Goal: Task Accomplishment & Management: Complete application form

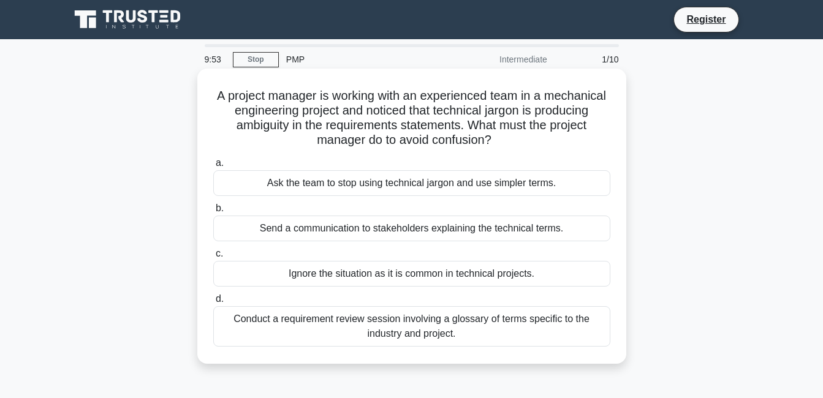
click at [395, 175] on div "Ask the team to stop using technical jargon and use simpler terms." at bounding box center [411, 183] width 397 height 26
click at [213, 167] on input "a. Ask the team to stop using technical jargon and use simpler terms." at bounding box center [213, 163] width 0 height 8
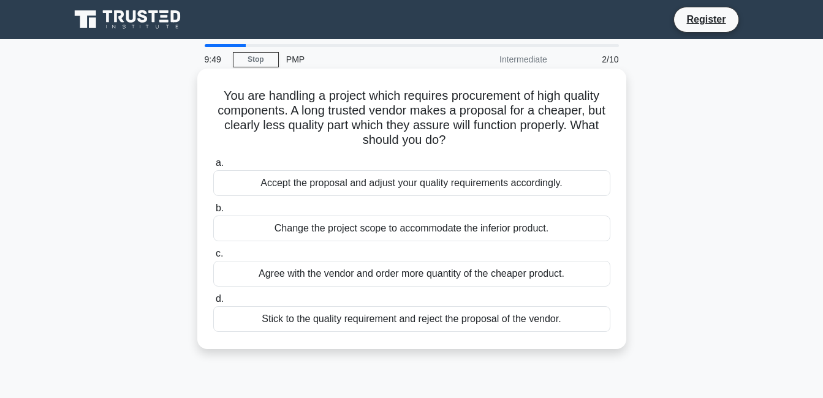
click at [350, 240] on div "Change the project scope to accommodate the inferior product." at bounding box center [411, 229] width 397 height 26
click at [213, 213] on input "b. Change the project scope to accommodate the inferior product." at bounding box center [213, 209] width 0 height 8
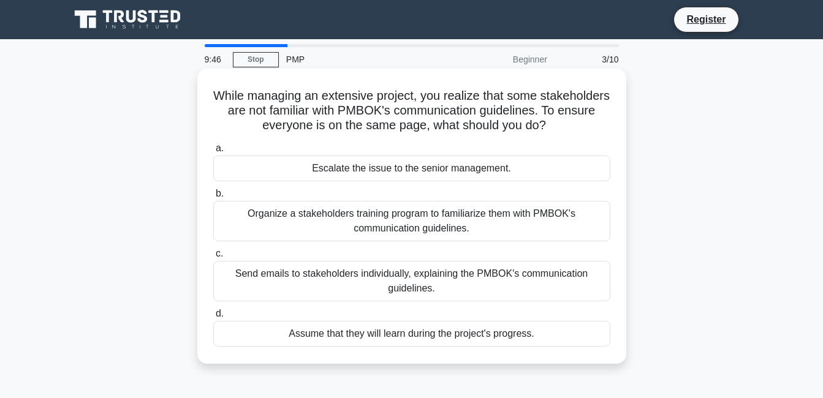
click at [350, 270] on div "Send emails to stakeholders individually, explaining the PMBOK's communication …" at bounding box center [411, 281] width 397 height 40
click at [213, 258] on input "c. Send emails to stakeholders individually, explaining the PMBOK's communicati…" at bounding box center [213, 254] width 0 height 8
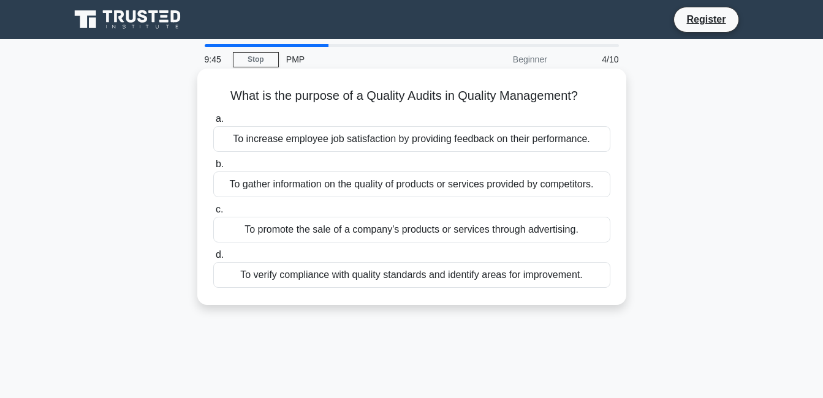
click at [350, 279] on div "To verify compliance with quality standards and identify areas for improvement." at bounding box center [411, 275] width 397 height 26
click at [213, 259] on input "d. To verify compliance with quality standards and identify areas for improveme…" at bounding box center [213, 255] width 0 height 8
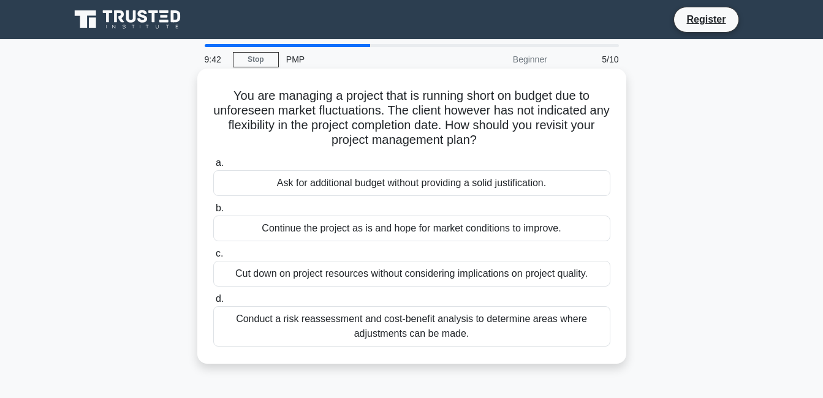
click at [344, 314] on div "Conduct a risk reassessment and cost-benefit analysis to determine areas where …" at bounding box center [411, 326] width 397 height 40
click at [213, 303] on input "d. Conduct a risk reassessment and cost-benefit analysis to determine areas whe…" at bounding box center [213, 299] width 0 height 8
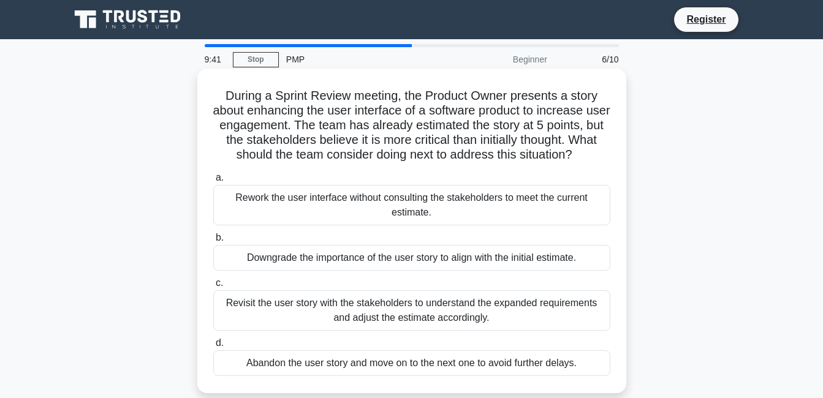
click at [331, 309] on div "Revisit the user story with the stakeholders to understand the expanded require…" at bounding box center [411, 310] width 397 height 40
click at [213, 287] on input "c. Revisit the user story with the stakeholders to understand the expanded requ…" at bounding box center [213, 283] width 0 height 8
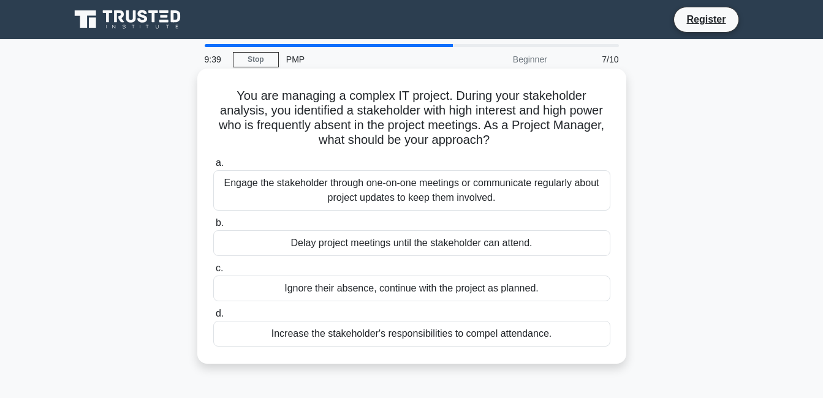
click at [326, 328] on div "Increase the stakeholder's responsibilities to compel attendance." at bounding box center [411, 334] width 397 height 26
click at [213, 318] on input "d. Increase the stakeholder's responsibilities to compel attendance." at bounding box center [213, 314] width 0 height 8
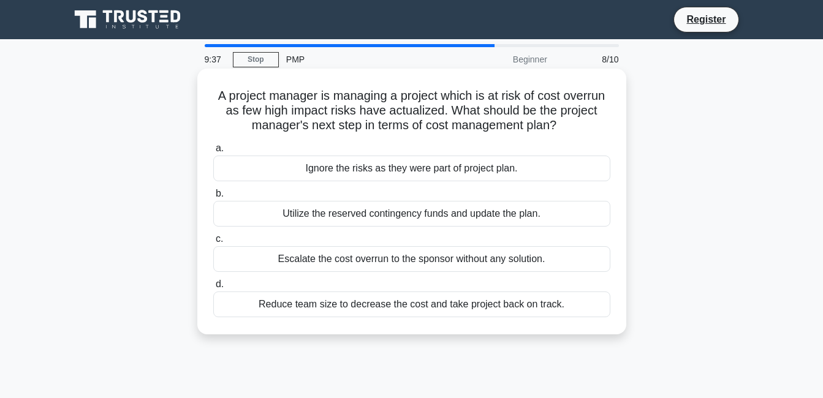
click at [332, 295] on div "Reduce team size to decrease the cost and take project back on track." at bounding box center [411, 305] width 397 height 26
click at [213, 289] on input "d. Reduce team size to decrease the cost and take project back on track." at bounding box center [213, 285] width 0 height 8
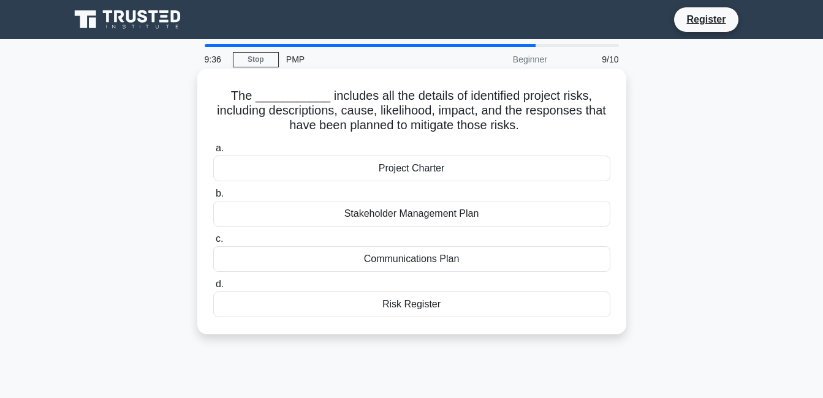
click at [336, 263] on div "Communications Plan" at bounding box center [411, 259] width 397 height 26
click at [213, 243] on input "c. Communications Plan" at bounding box center [213, 239] width 0 height 8
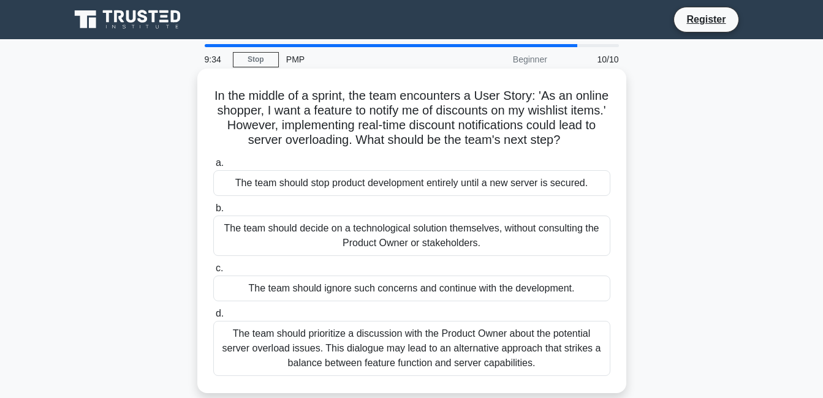
click at [330, 256] on div "The team should decide on a technological solution themselves, without consulti…" at bounding box center [411, 236] width 397 height 40
click at [213, 213] on input "b. The team should decide on a technological solution themselves, without consu…" at bounding box center [213, 209] width 0 height 8
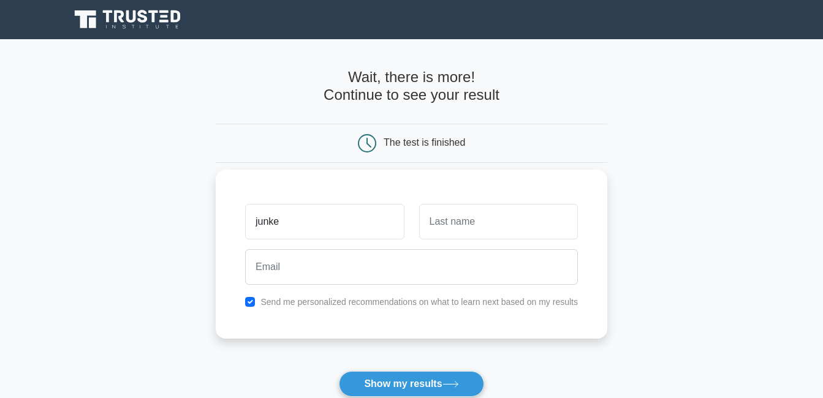
type input "junke"
click at [447, 231] on input "text" at bounding box center [498, 222] width 159 height 36
type input "ade"
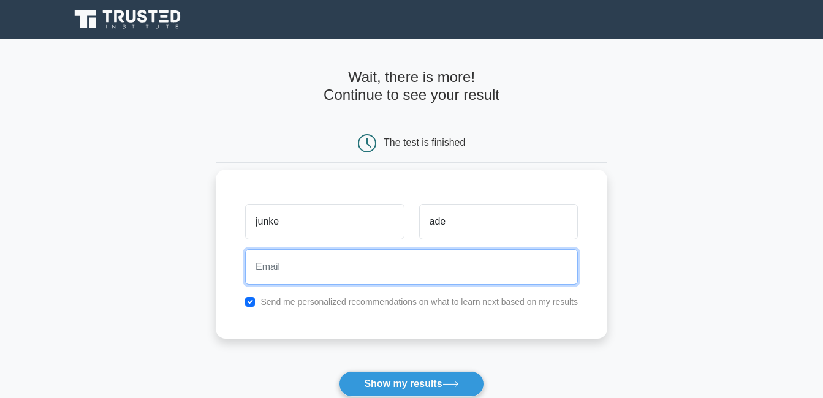
click at [365, 276] on input "email" at bounding box center [411, 267] width 333 height 36
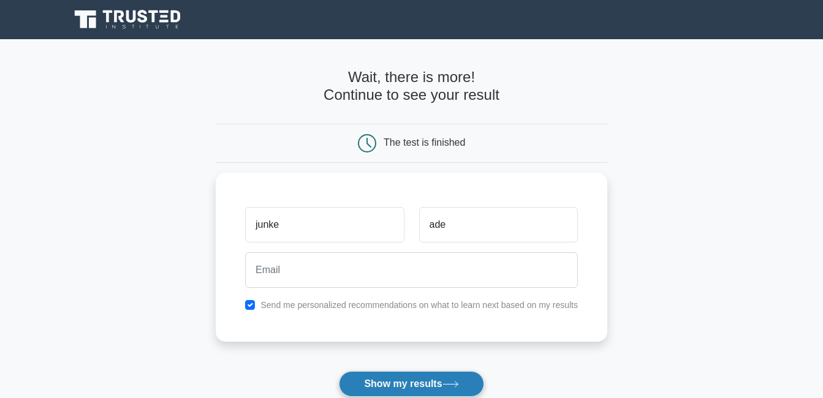
click at [406, 380] on button "Show my results" at bounding box center [411, 384] width 145 height 26
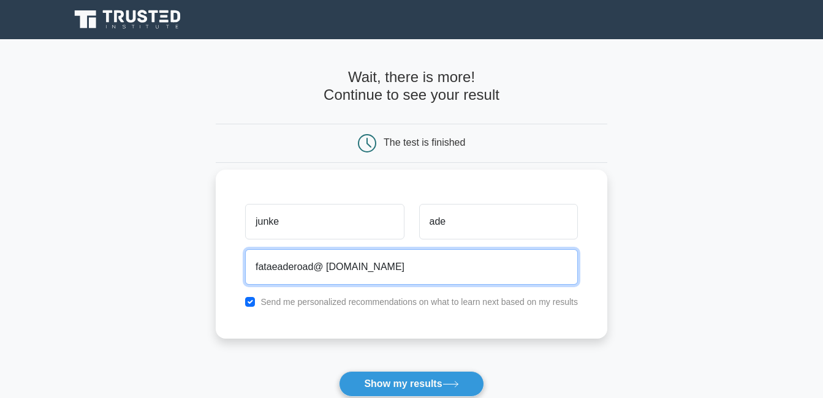
click at [323, 277] on input "fataeaderoad@ gmail.com" at bounding box center [411, 267] width 333 height 36
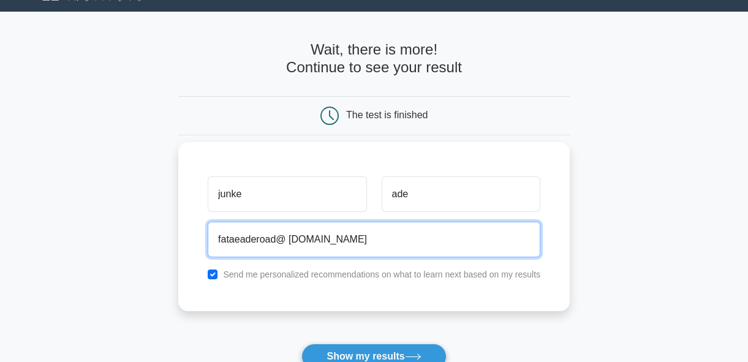
scroll to position [28, 0]
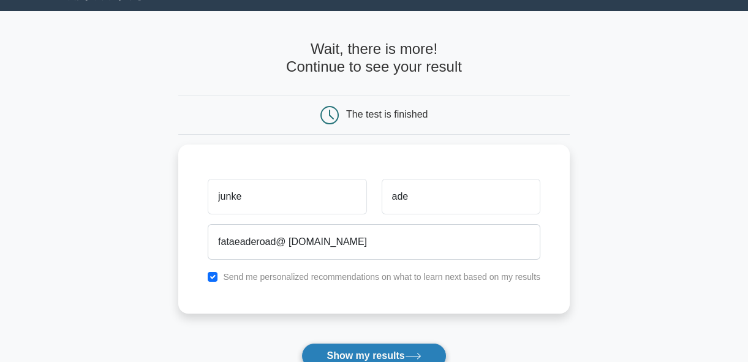
click at [369, 350] on button "Show my results" at bounding box center [373, 356] width 145 height 26
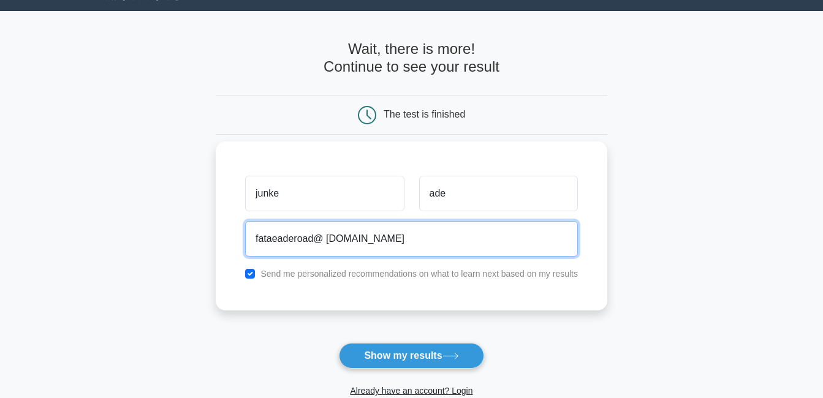
click at [370, 238] on input "fataeaderoad@ gmail.com" at bounding box center [411, 239] width 333 height 36
type input "f"
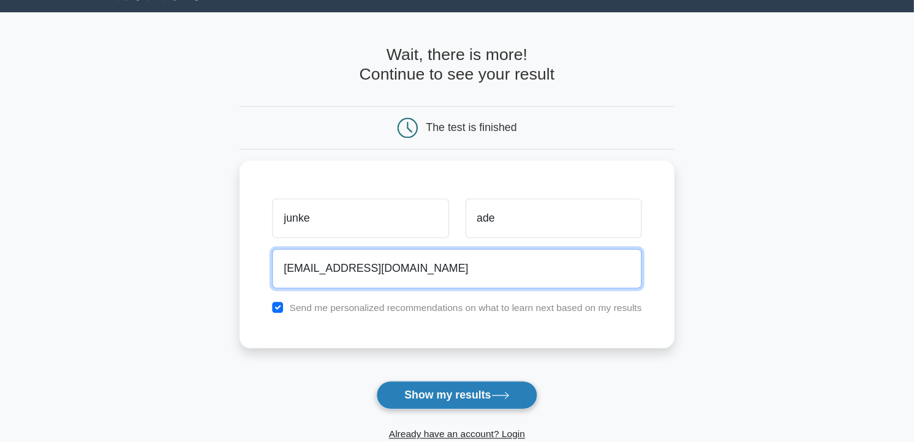
scroll to position [28, 0]
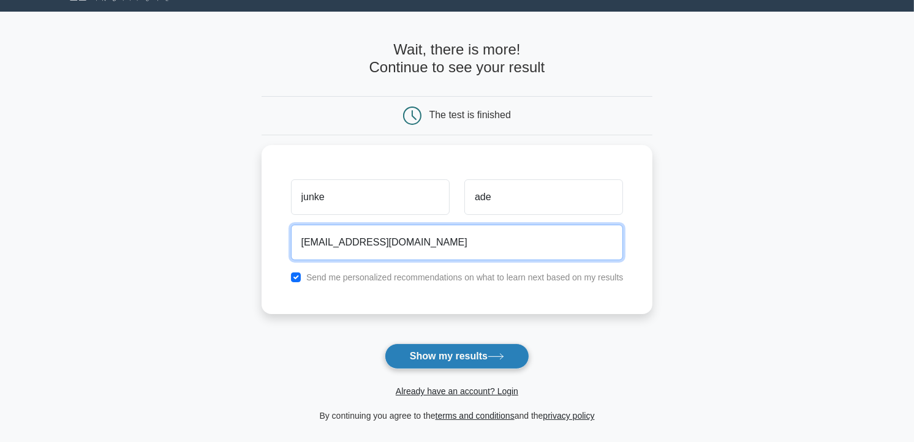
type input "junkie@gmail.com"
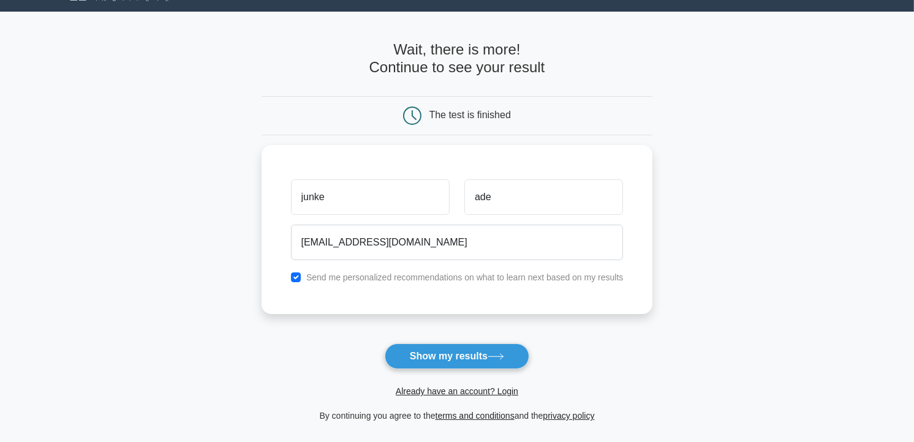
drag, startPoint x: 437, startPoint y: 357, endPoint x: 738, endPoint y: 216, distance: 332.2
click at [738, 216] on main "Wait, there is more! Continue to see your result The test is finished junke ade" at bounding box center [457, 232] width 914 height 441
drag, startPoint x: 738, startPoint y: 216, endPoint x: 697, endPoint y: 233, distance: 44.5
click at [697, 233] on main "Wait, there is more! Continue to see your result The test is finished junke ade" at bounding box center [457, 232] width 914 height 441
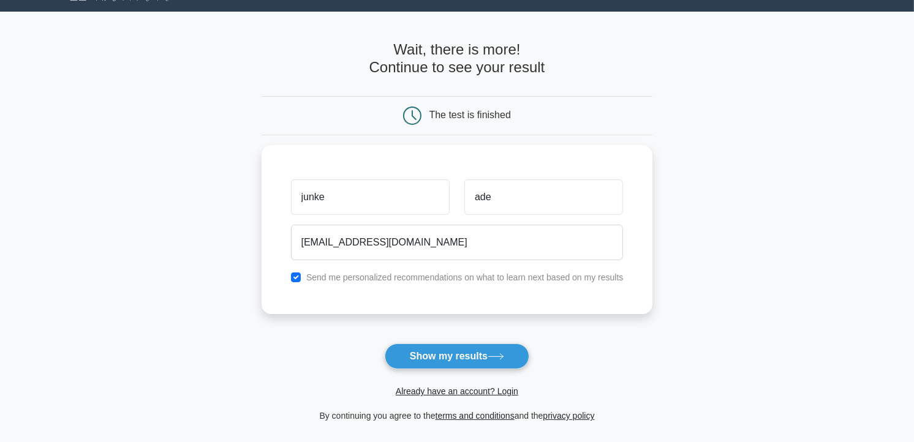
click at [493, 398] on div "By continuing you agree to the terms and conditions and the privacy policy" at bounding box center [457, 416] width 406 height 15
